Goal: Task Accomplishment & Management: Manage account settings

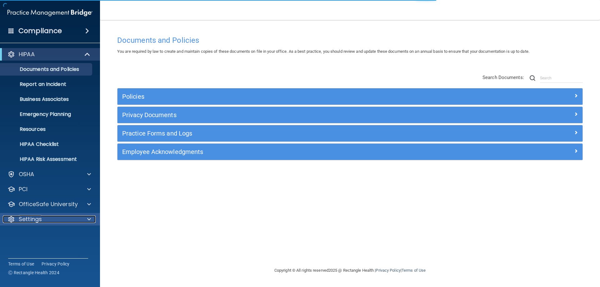
click at [27, 218] on p "Settings" at bounding box center [30, 219] width 23 height 7
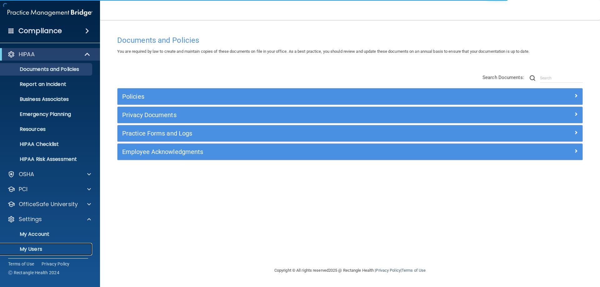
click at [30, 249] on p "My Users" at bounding box center [46, 249] width 85 height 6
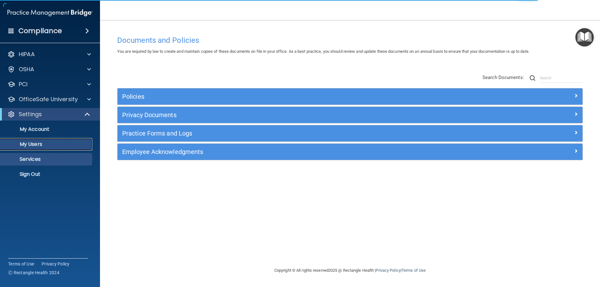
select select "20"
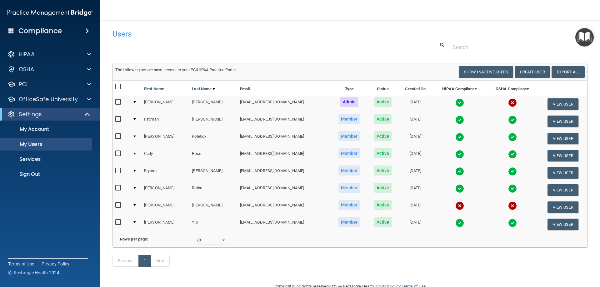
click at [119, 204] on input "checkbox" at bounding box center [118, 205] width 7 height 5
checkbox input "true"
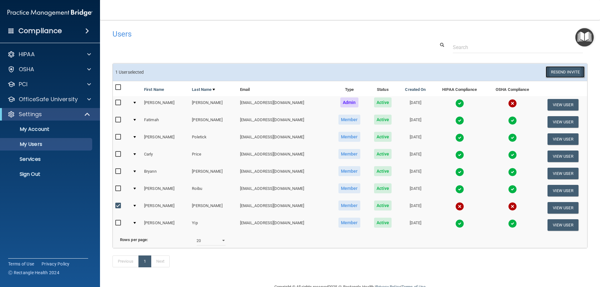
click at [575, 72] on button "Resend Invite" at bounding box center [565, 72] width 39 height 12
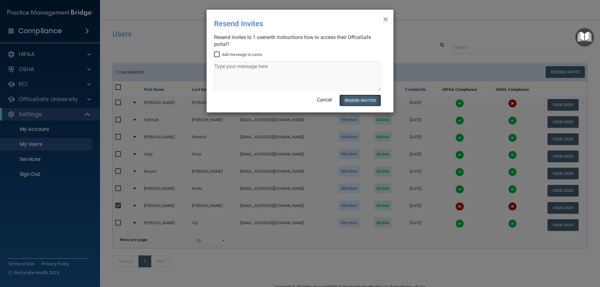
click at [361, 99] on button "Resend Invites" at bounding box center [360, 101] width 42 height 12
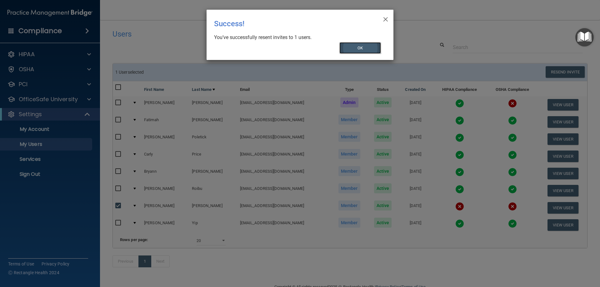
click at [357, 52] on button "OK" at bounding box center [360, 48] width 42 height 12
